Goal: Use online tool/utility: Use online tool/utility

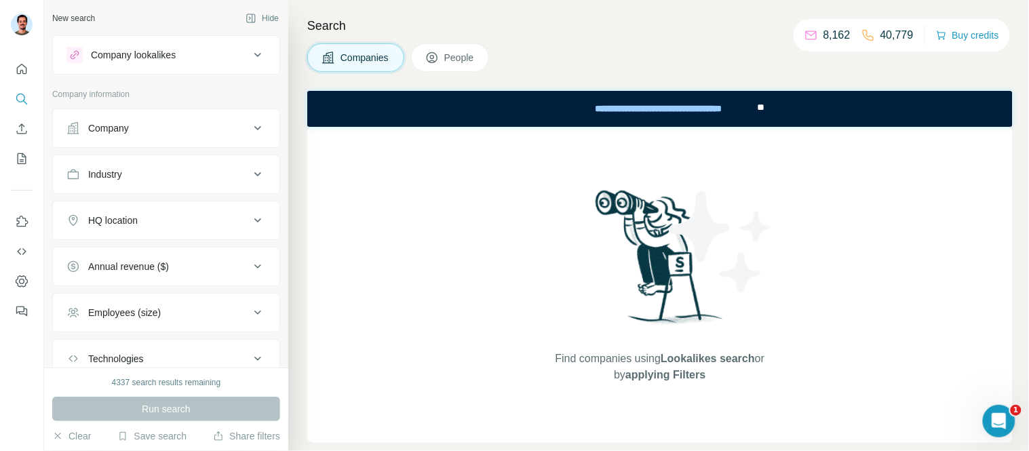
click at [200, 58] on div "Company lookalikes" at bounding box center [157, 55] width 183 height 16
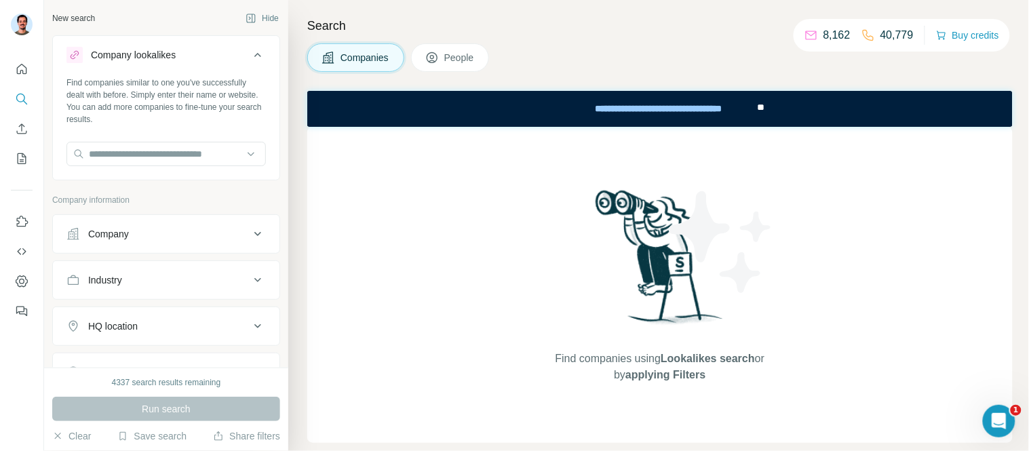
click at [193, 48] on div "Company lookalikes" at bounding box center [157, 55] width 183 height 16
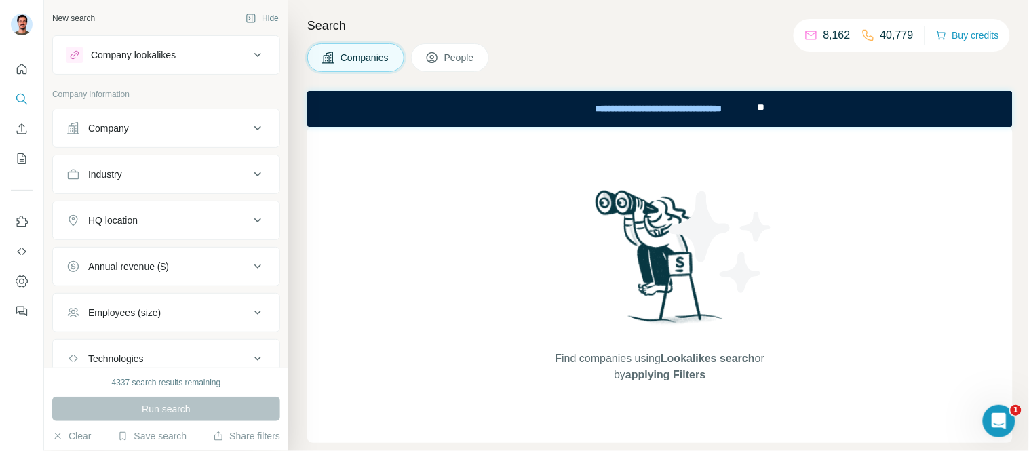
click at [165, 109] on div "Company" at bounding box center [166, 128] width 228 height 39
click at [165, 117] on button "Company" at bounding box center [166, 128] width 227 height 33
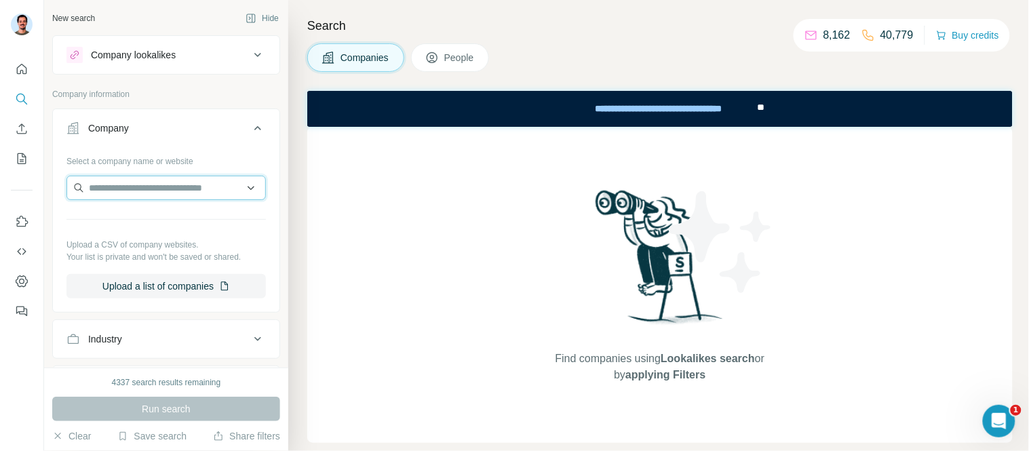
click at [144, 185] on input "text" at bounding box center [165, 188] width 199 height 24
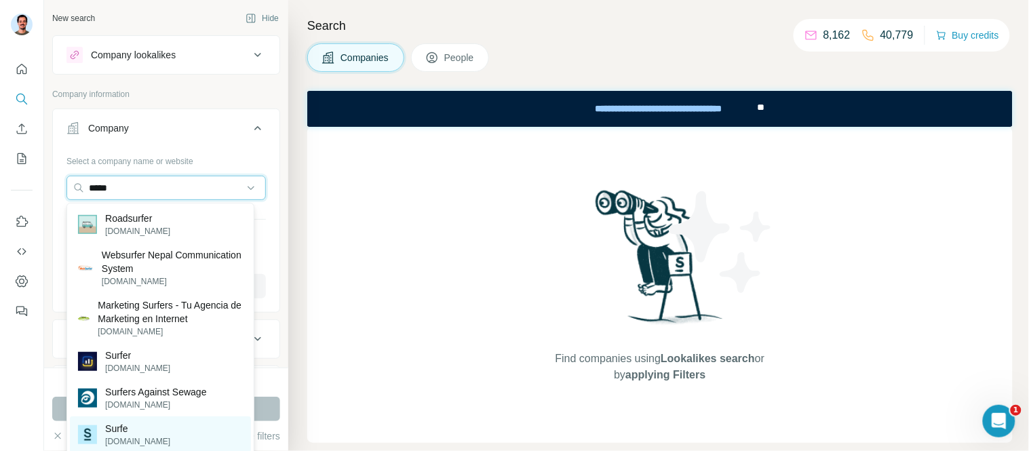
type input "*****"
click at [127, 425] on p "Surfe" at bounding box center [137, 429] width 65 height 14
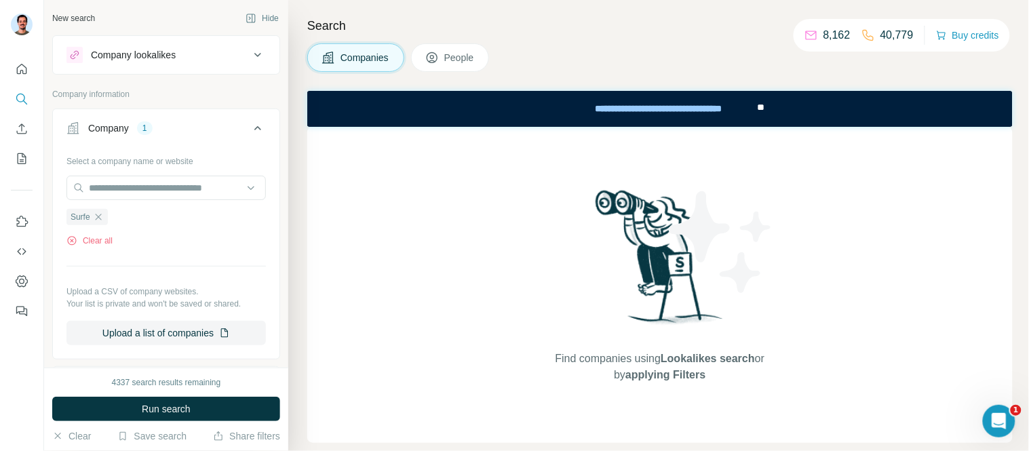
click at [88, 125] on div "Company" at bounding box center [108, 128] width 41 height 14
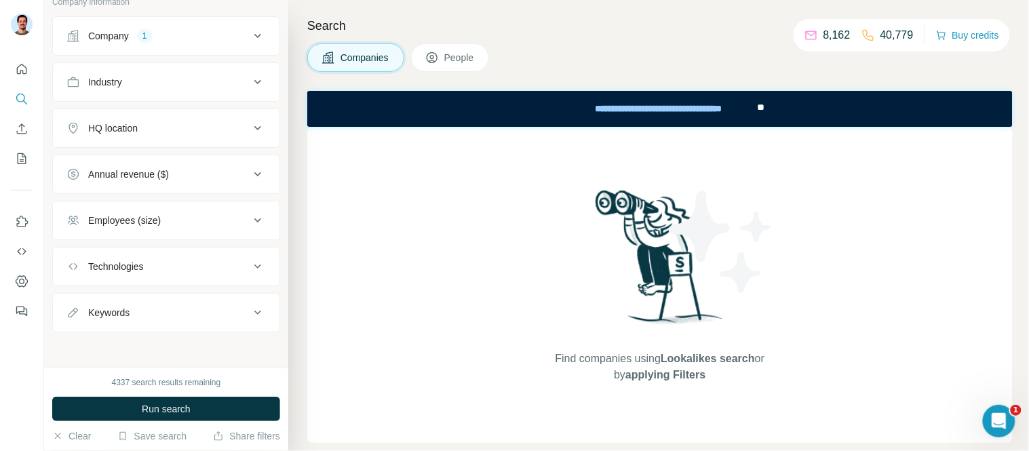
scroll to position [96, 0]
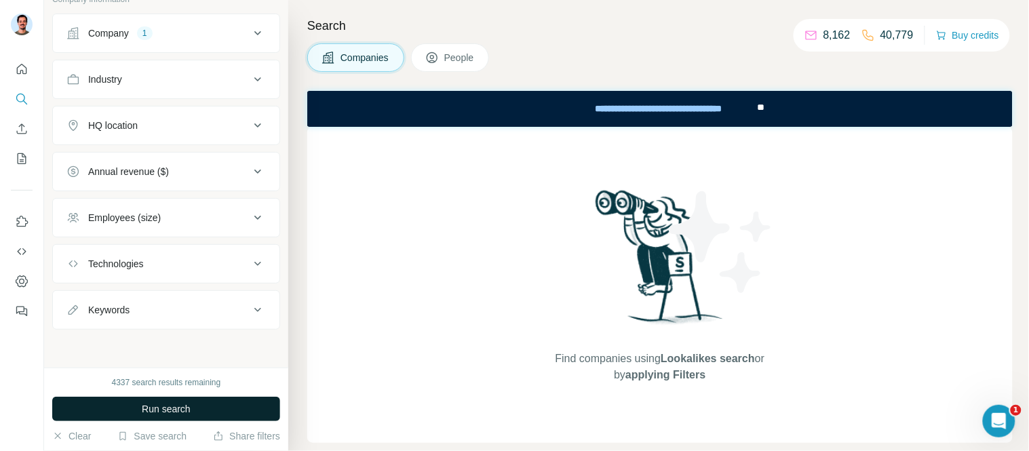
click at [172, 409] on span "Run search" at bounding box center [166, 409] width 49 height 14
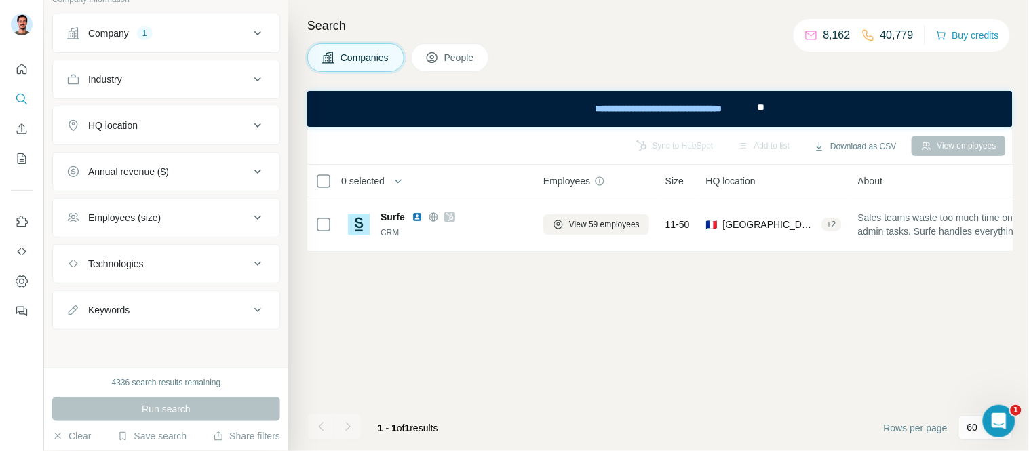
click at [465, 58] on span "People" at bounding box center [459, 58] width 31 height 14
